Goal: Task Accomplishment & Management: Complete application form

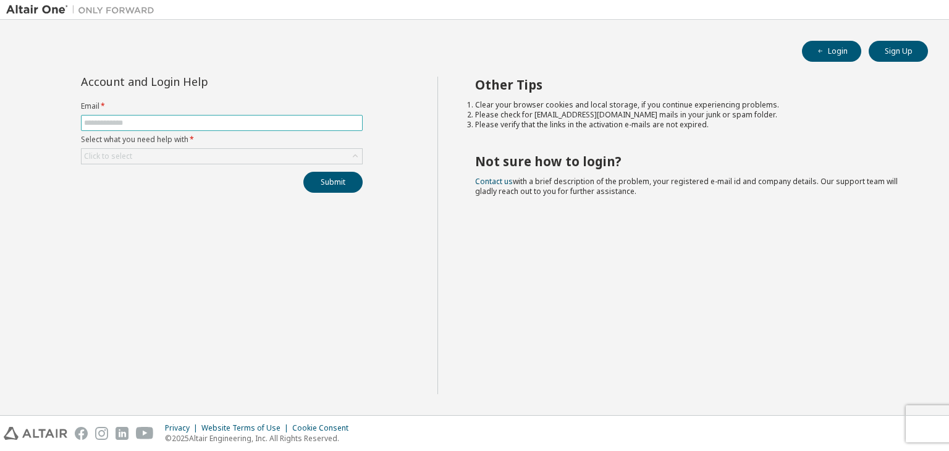
click at [127, 124] on input "text" at bounding box center [222, 123] width 276 height 10
type input "**********"
click at [123, 153] on div "Click to select" at bounding box center [108, 156] width 48 height 10
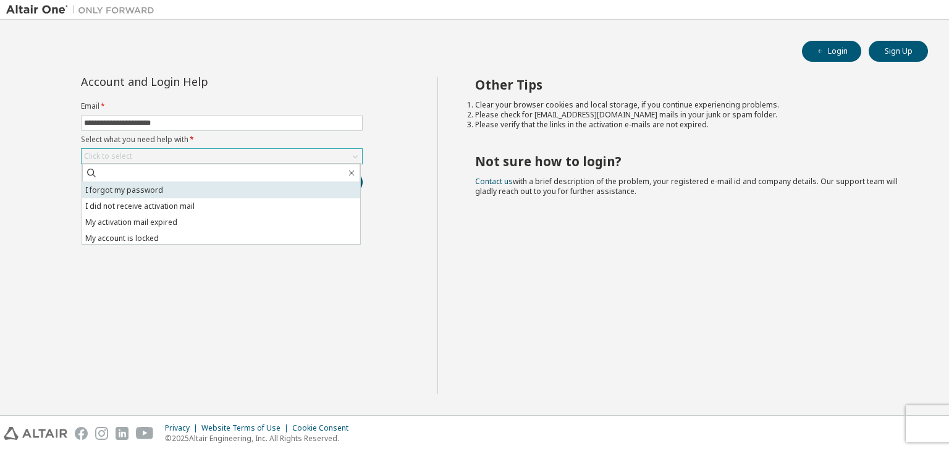
click at [117, 192] on li "I forgot my password" at bounding box center [221, 190] width 278 height 16
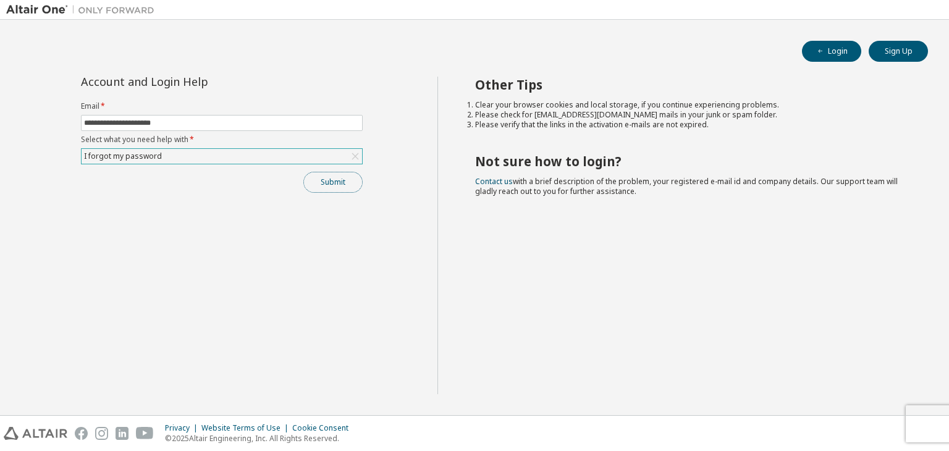
click at [318, 185] on button "Submit" at bounding box center [332, 182] width 59 height 21
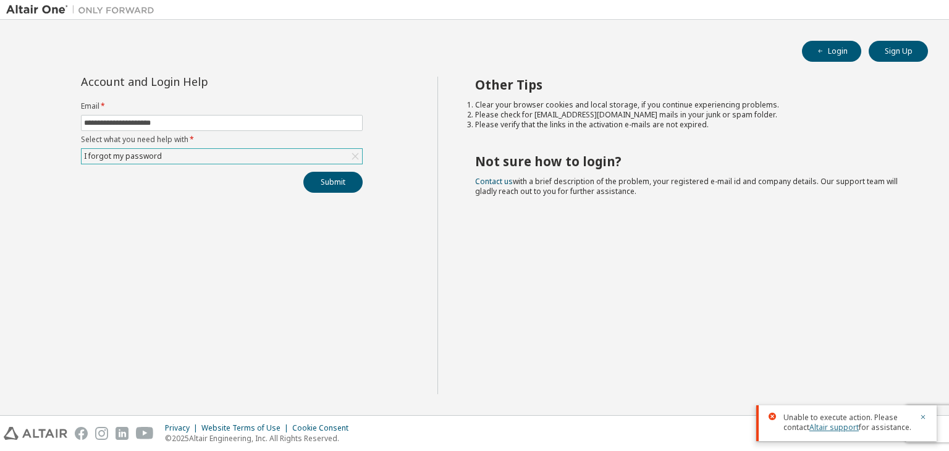
click at [826, 431] on link "Altair support" at bounding box center [834, 427] width 49 height 11
click at [821, 426] on link "Altair support" at bounding box center [834, 427] width 49 height 11
click at [324, 183] on button "Submit" at bounding box center [332, 182] width 59 height 21
click at [828, 426] on link "Altair support" at bounding box center [834, 427] width 49 height 11
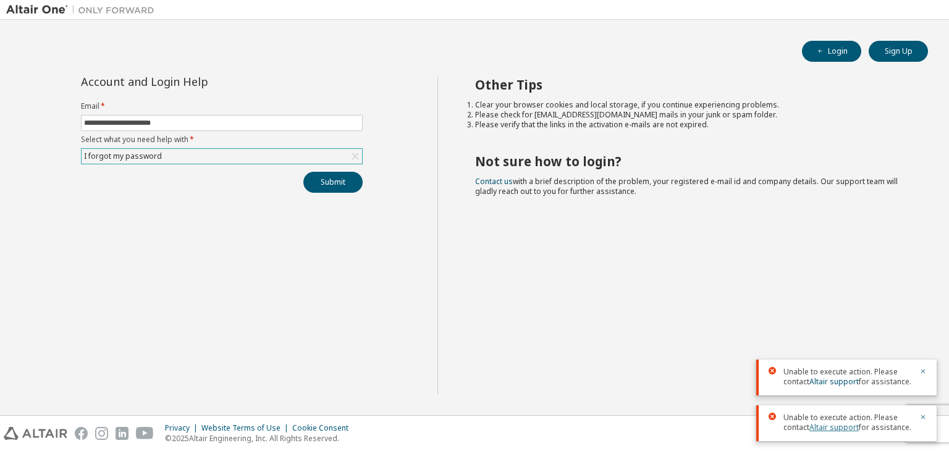
click at [828, 426] on link "Altair support" at bounding box center [834, 427] width 49 height 11
click at [841, 430] on link "Altair support" at bounding box center [834, 427] width 49 height 11
click at [830, 426] on link "Altair support" at bounding box center [834, 427] width 49 height 11
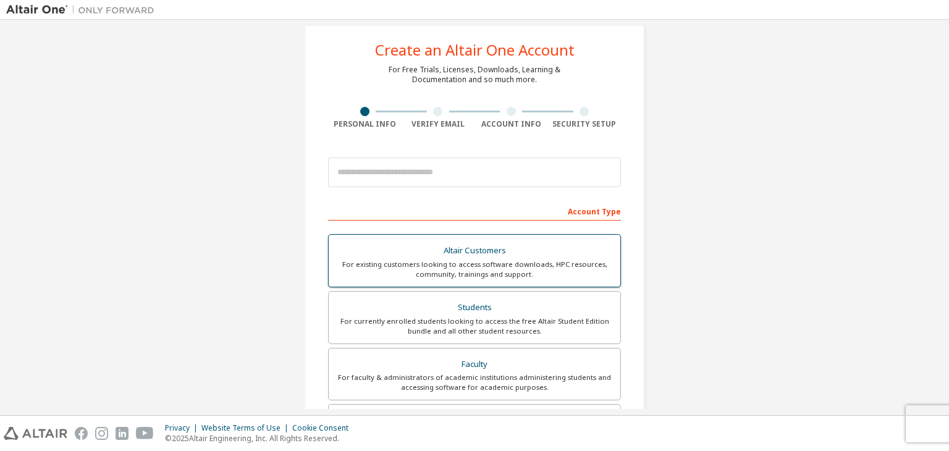
scroll to position [22, 0]
click at [719, 70] on div "Create an Altair One Account For Free Trials, Licenses, Downloads, Learning & D…" at bounding box center [474, 331] width 937 height 654
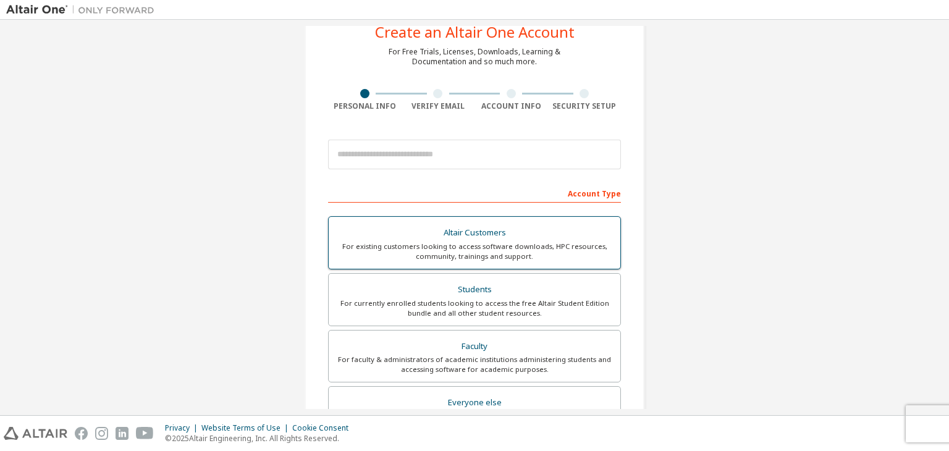
scroll to position [41, 0]
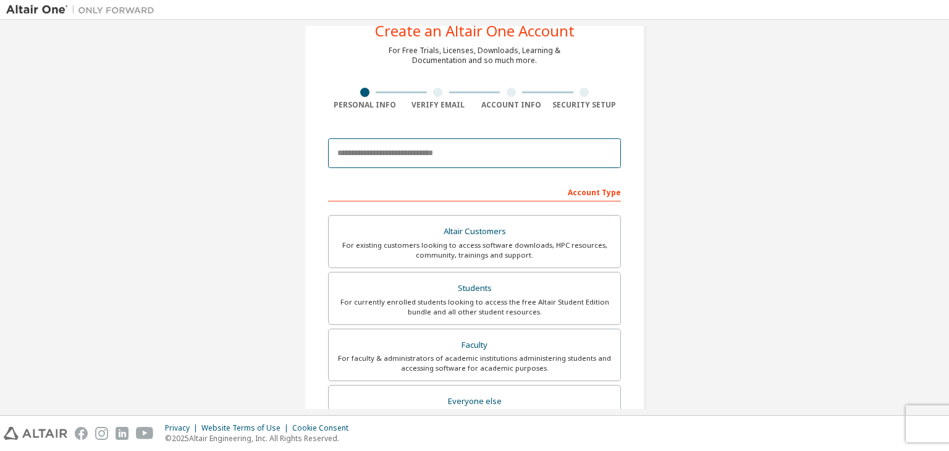
click at [455, 151] on input "email" at bounding box center [474, 153] width 293 height 30
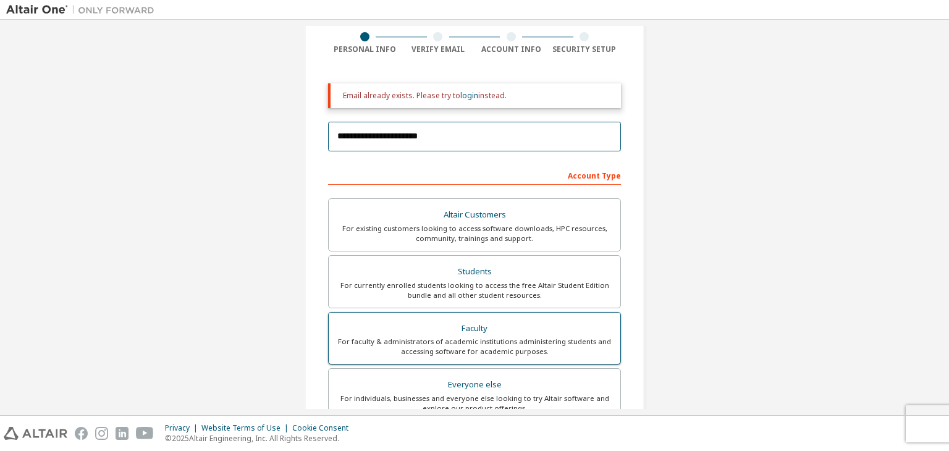
scroll to position [129, 0]
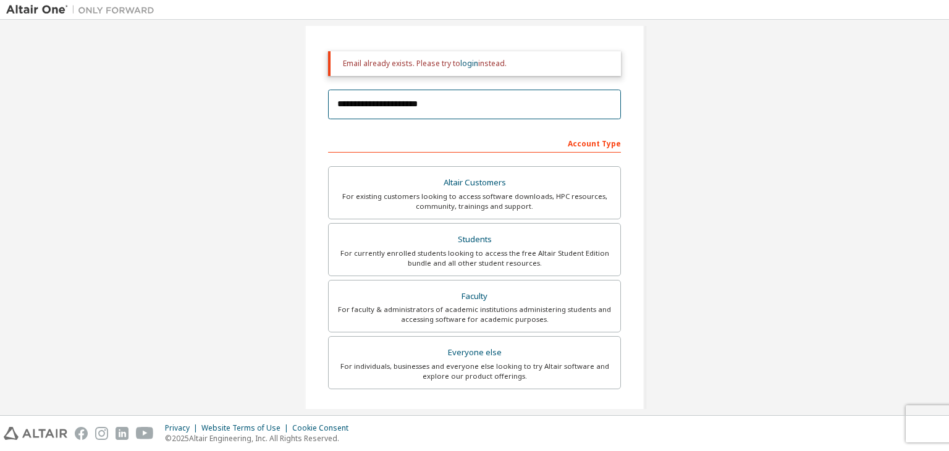
type input "**********"
